Goal: Task Accomplishment & Management: Use online tool/utility

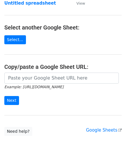
scroll to position [58, 0]
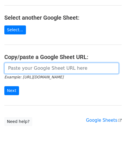
click at [24, 69] on input "url" at bounding box center [61, 68] width 114 height 11
paste input "[URL][DOMAIN_NAME]"
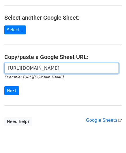
scroll to position [0, 129]
type input "[URL][DOMAIN_NAME]"
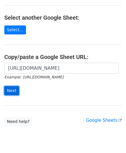
click at [11, 90] on input "Next" at bounding box center [11, 90] width 15 height 9
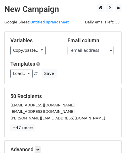
scroll to position [70, 0]
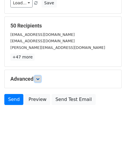
click at [40, 78] on icon at bounding box center [37, 78] width 3 height 3
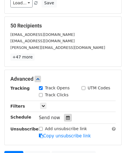
click at [66, 118] on icon at bounding box center [68, 117] width 4 height 4
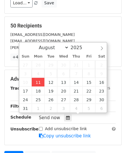
type input "2025-08-11 12:00"
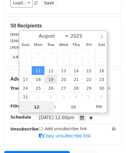
paste input "Hour"
type input "2"
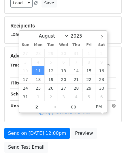
type input "2025-08-11 14:00"
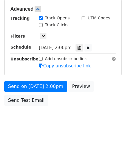
scroll to position [140, 0]
